Goal: Information Seeking & Learning: Understand process/instructions

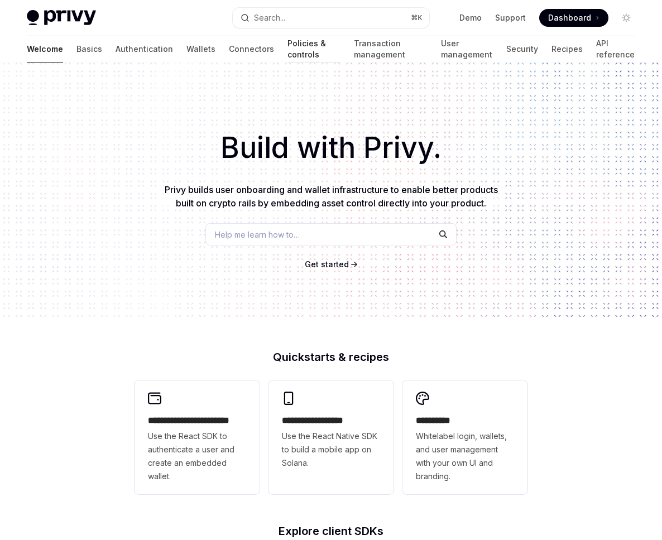
click at [287, 50] on link "Policies & controls" at bounding box center [313, 49] width 53 height 27
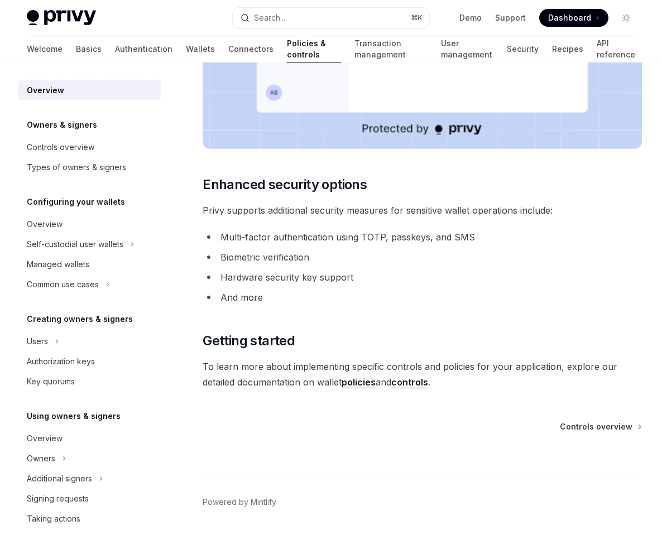
scroll to position [901, 0]
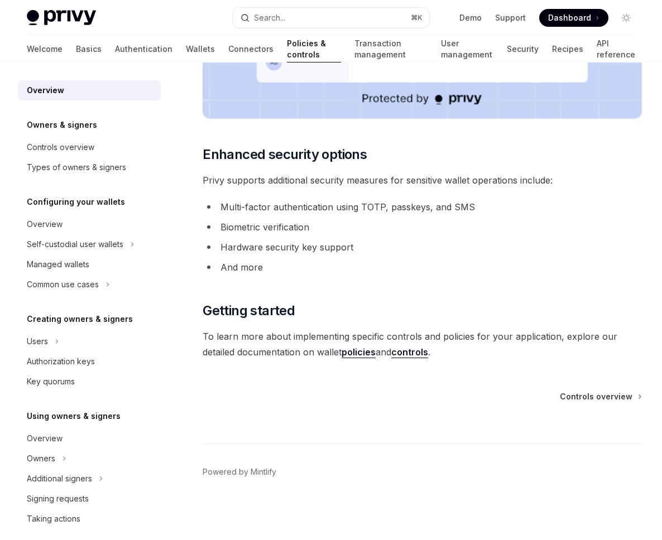
click at [360, 354] on link "policies" at bounding box center [358, 352] width 34 height 12
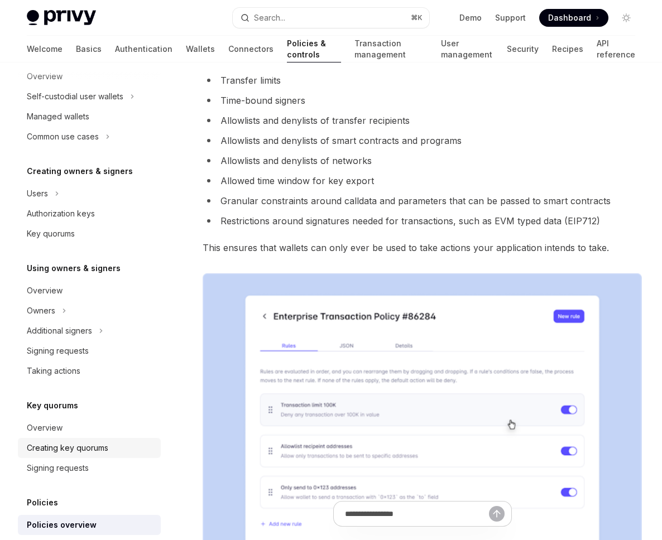
scroll to position [245, 0]
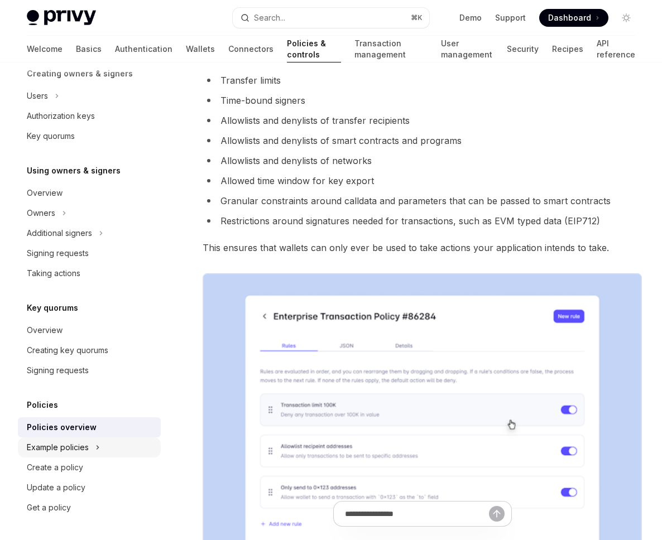
click at [66, 451] on div "Example policies" at bounding box center [58, 447] width 62 height 13
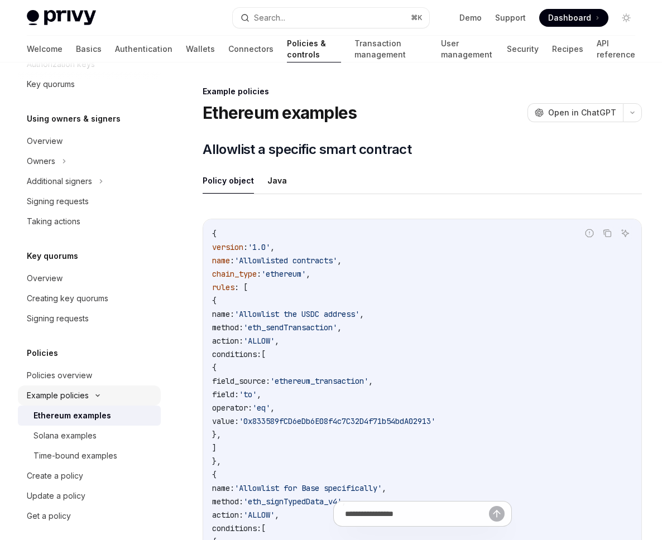
scroll to position [306, 0]
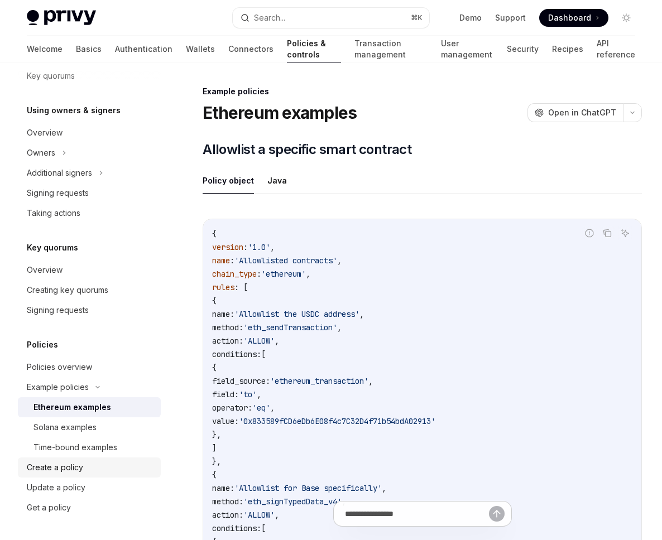
click at [67, 463] on div "Create a policy" at bounding box center [55, 467] width 56 height 13
type textarea "*"
